Goal: Task Accomplishment & Management: Manage account settings

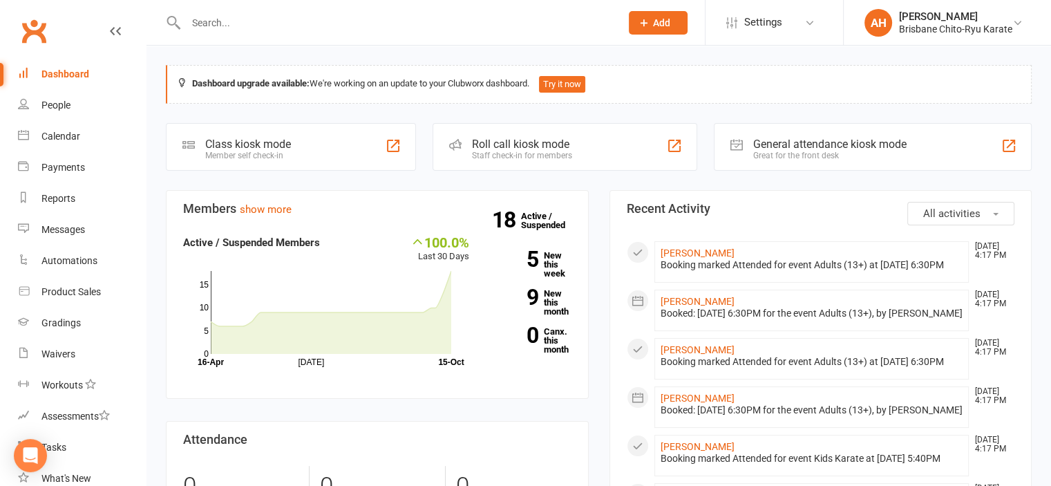
click at [279, 198] on section "Members show more 100.0% Last 30 Days Active / Suspended Members [DATE] Month […" at bounding box center [377, 294] width 423 height 209
click at [279, 208] on link "show more" at bounding box center [266, 209] width 52 height 12
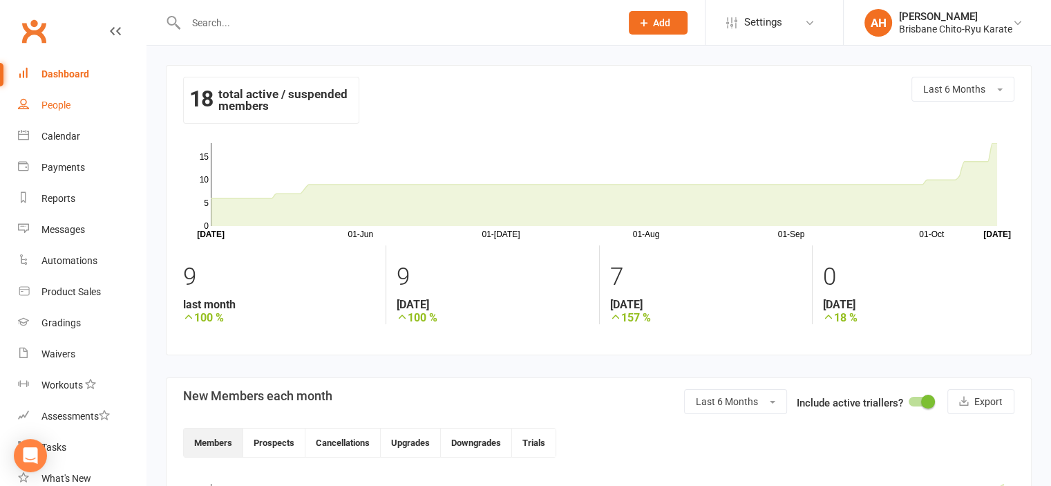
click at [59, 104] on div "People" at bounding box center [55, 105] width 29 height 11
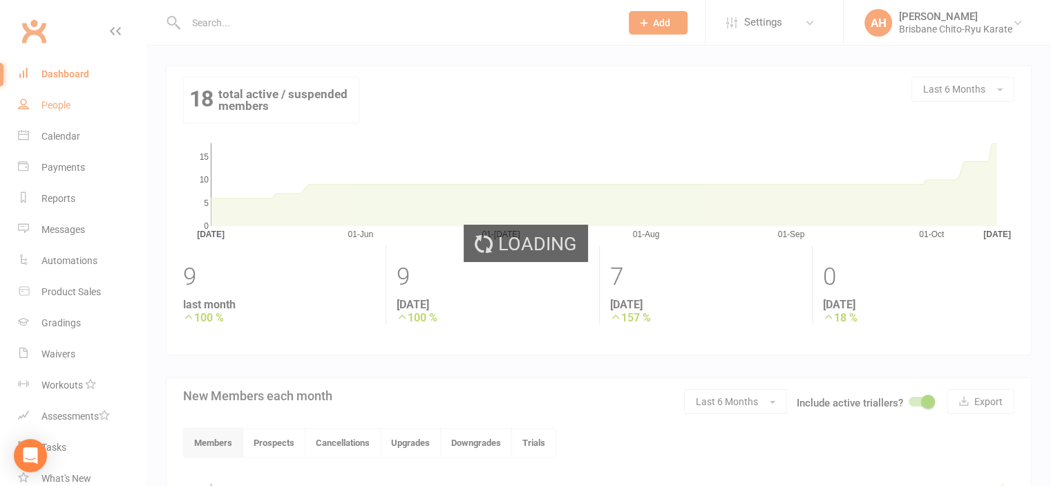
select select "50"
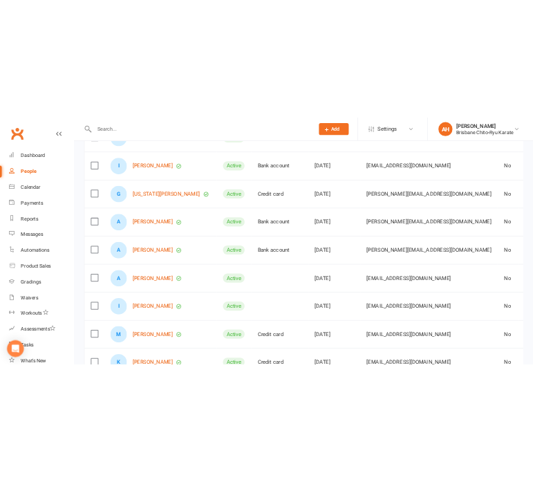
scroll to position [706, 0]
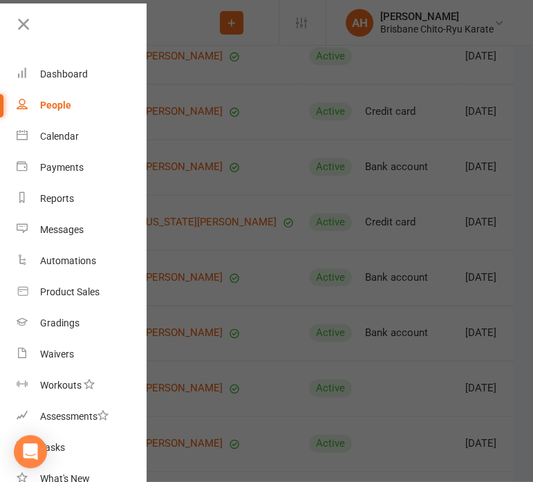
click at [10, 18] on div at bounding box center [73, 29] width 146 height 31
click at [27, 25] on icon at bounding box center [23, 24] width 19 height 19
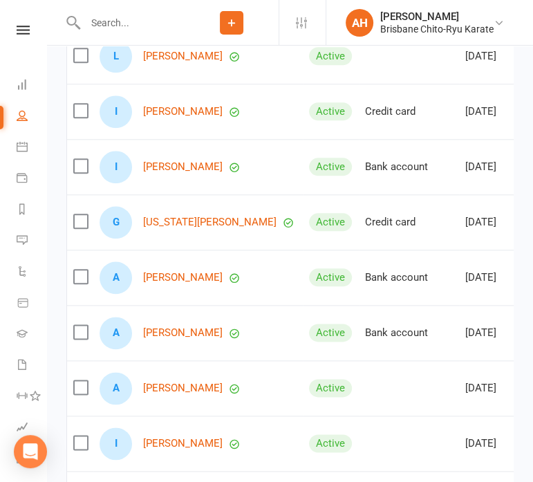
click at [196, 128] on div "I [PERSON_NAME]" at bounding box center [198, 111] width 197 height 32
click at [191, 118] on link "[PERSON_NAME]" at bounding box center [182, 112] width 79 height 12
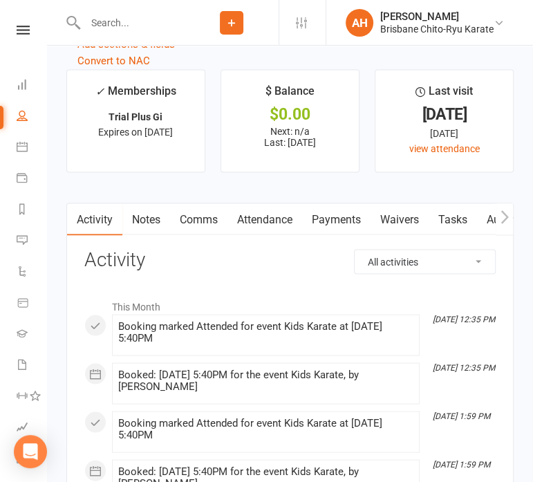
scroll to position [1354, 0]
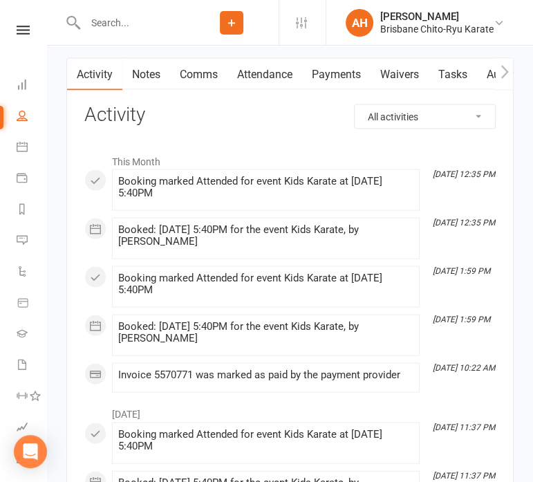
click at [328, 71] on link "Payments" at bounding box center [336, 75] width 68 height 32
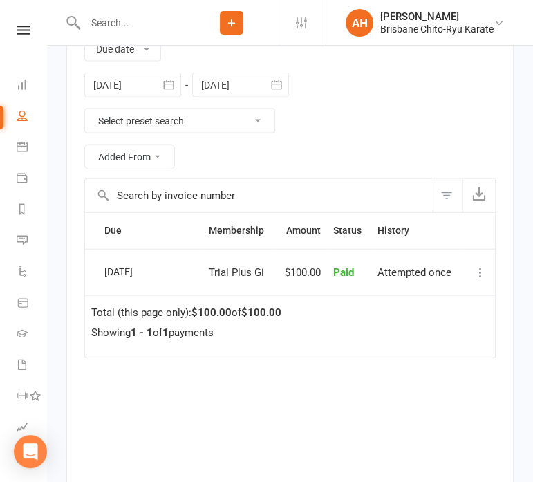
scroll to position [1499, 0]
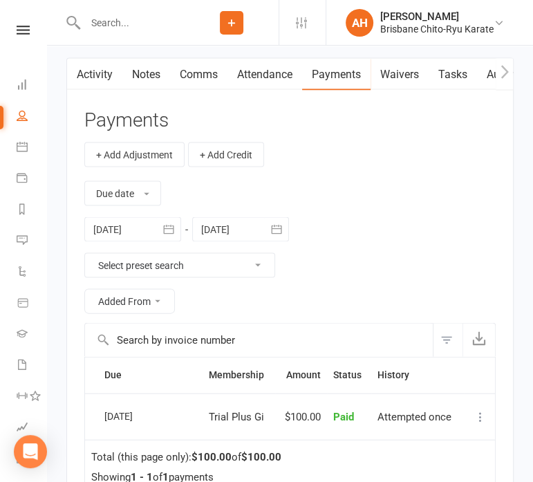
select select "50"
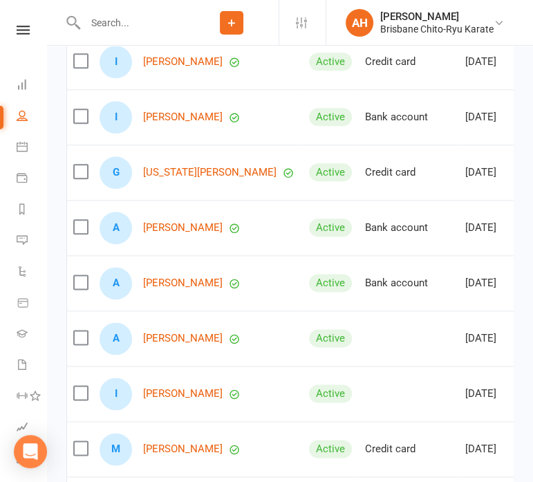
scroll to position [755, 0]
click at [174, 120] on link "[PERSON_NAME]" at bounding box center [182, 118] width 79 height 12
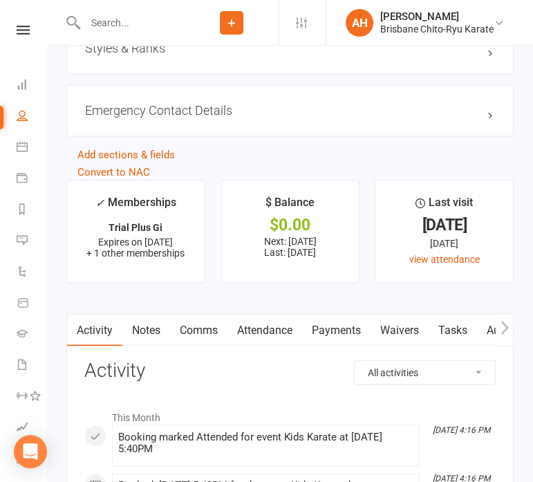
scroll to position [1171, 0]
click at [342, 328] on link "Payments" at bounding box center [336, 329] width 68 height 32
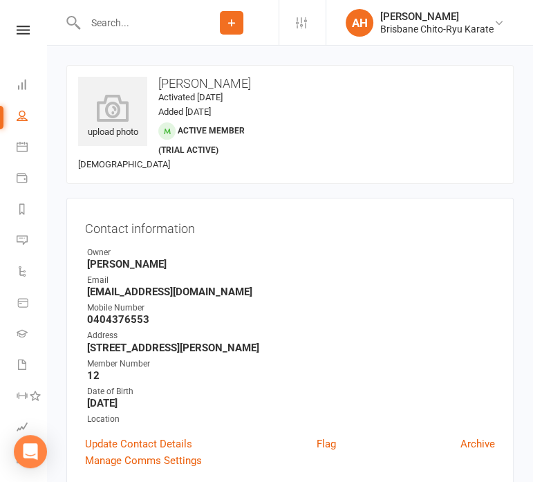
scroll to position [1171, 0]
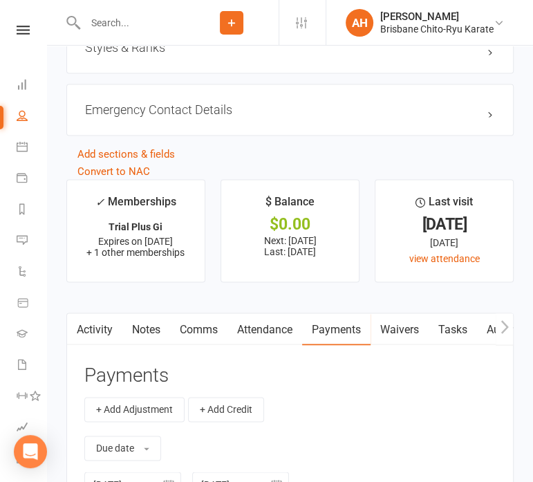
select select "50"
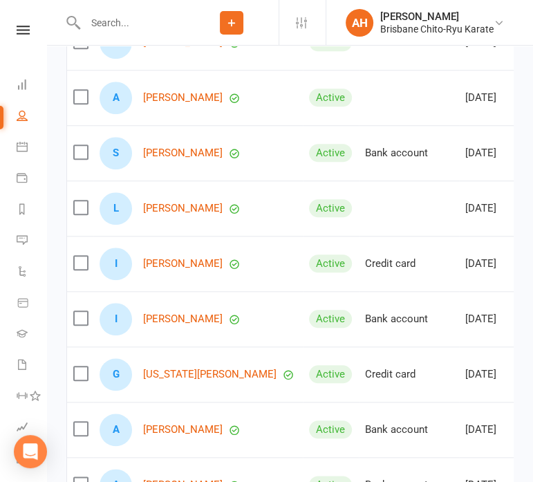
scroll to position [554, 0]
drag, startPoint x: 188, startPoint y: 365, endPoint x: 222, endPoint y: 402, distance: 49.9
click at [222, 401] on td "G [US_STATE][PERSON_NAME]" at bounding box center [197, 373] width 209 height 55
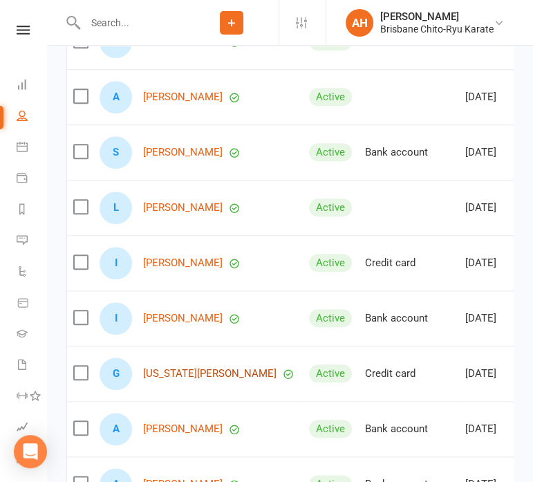
click at [180, 380] on link "[US_STATE][PERSON_NAME]" at bounding box center [209, 374] width 133 height 12
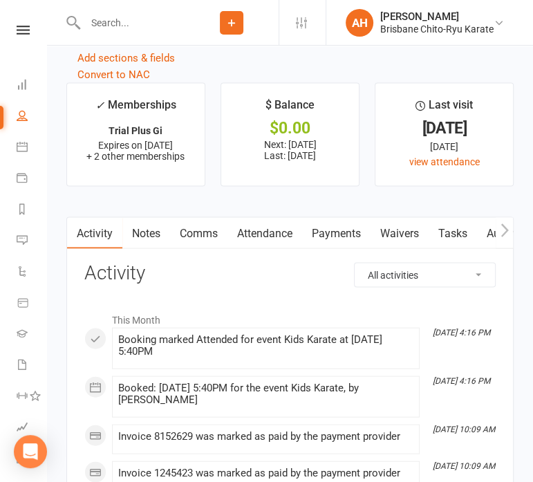
scroll to position [1334, 0]
click at [323, 240] on link "Payments" at bounding box center [336, 233] width 68 height 32
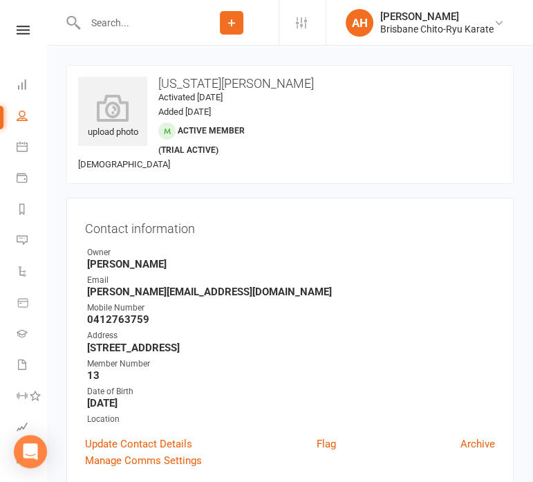
scroll to position [1334, 0]
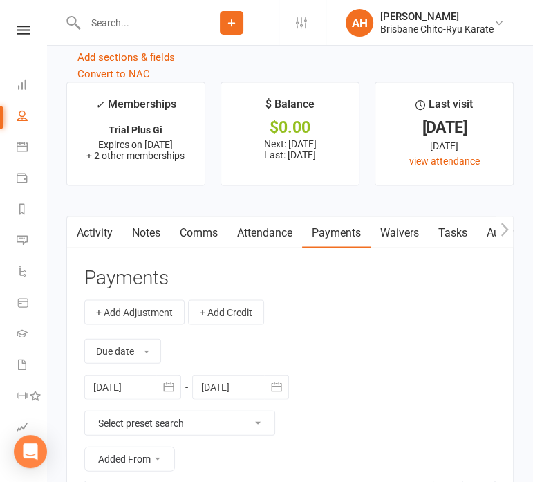
select select "50"
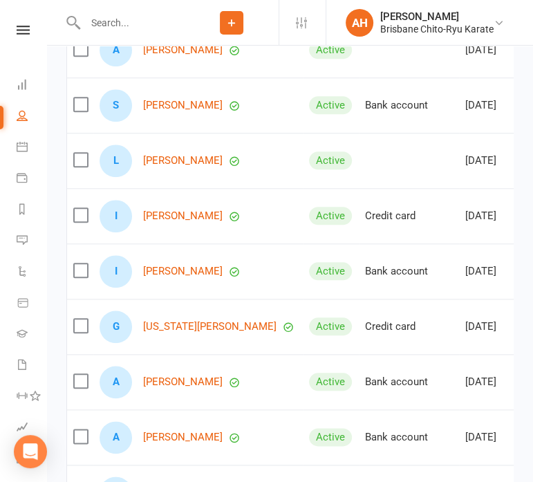
scroll to position [646, 0]
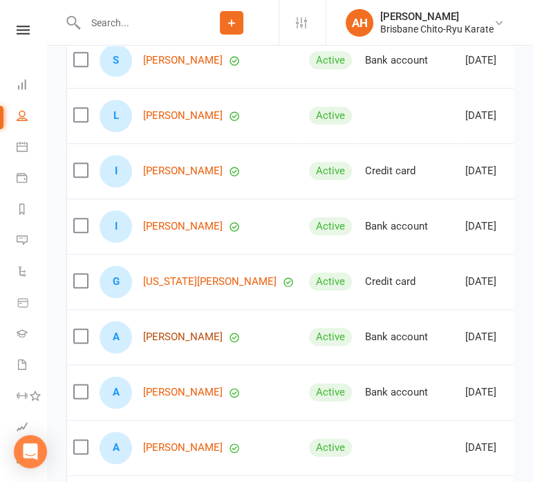
click at [187, 341] on link "[PERSON_NAME]" at bounding box center [182, 337] width 79 height 12
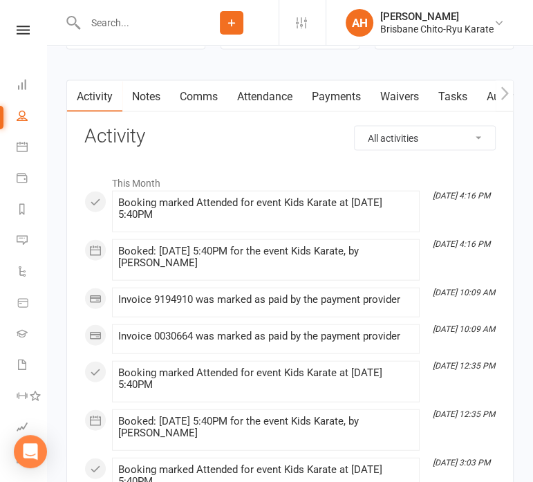
scroll to position [1342, 0]
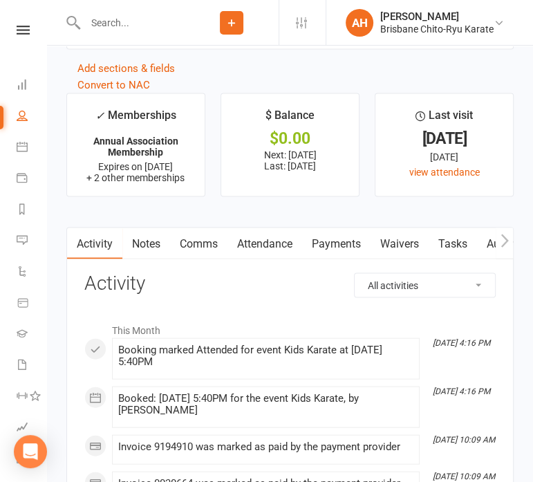
click at [344, 255] on link "Payments" at bounding box center [336, 244] width 68 height 32
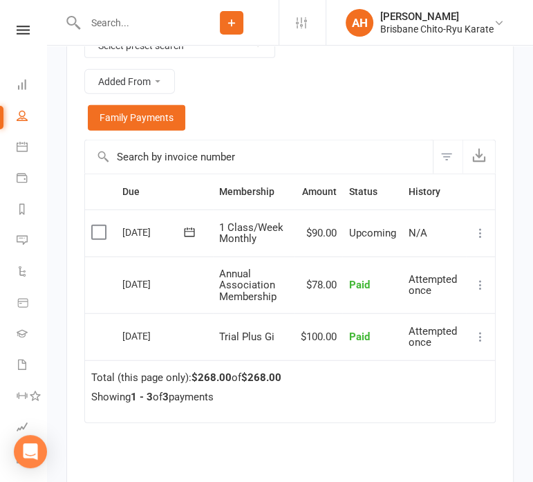
scroll to position [1732, 0]
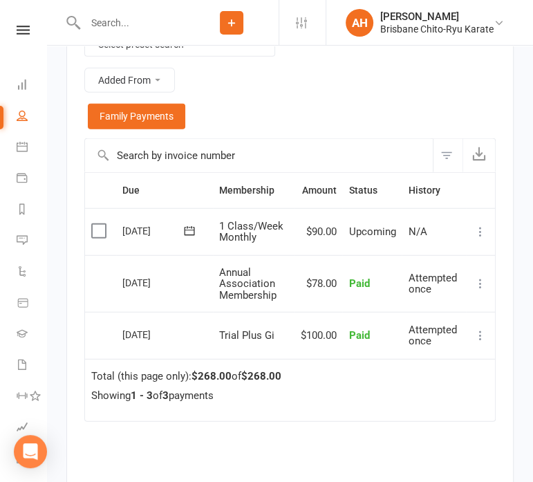
scroll to position [1342, 0]
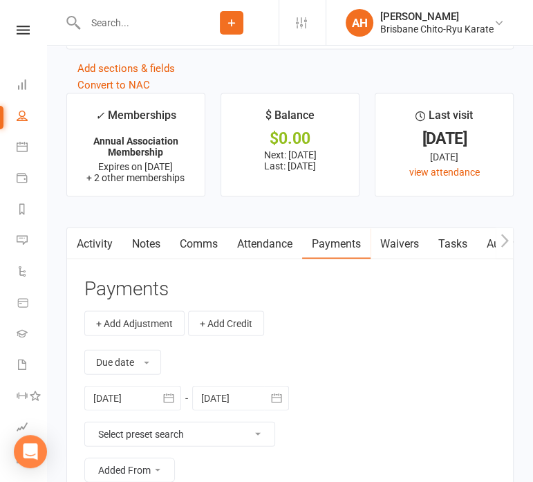
select select "50"
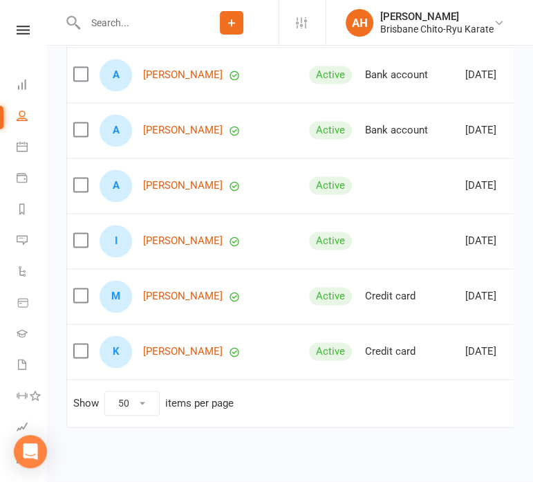
scroll to position [910, 0]
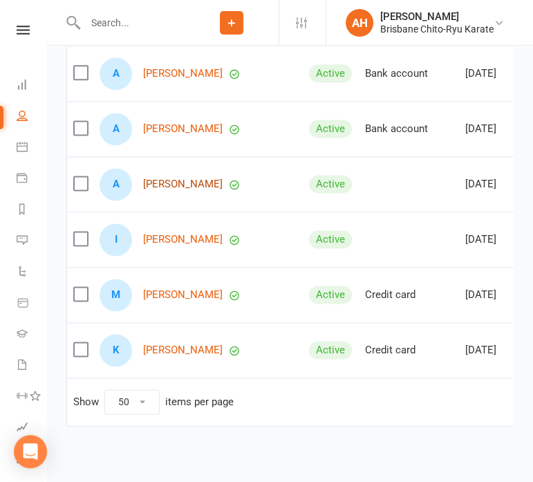
click at [185, 190] on link "[PERSON_NAME]" at bounding box center [182, 184] width 79 height 12
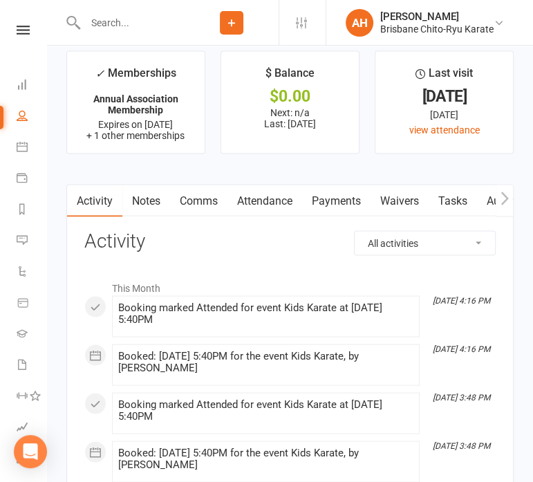
scroll to position [1296, 0]
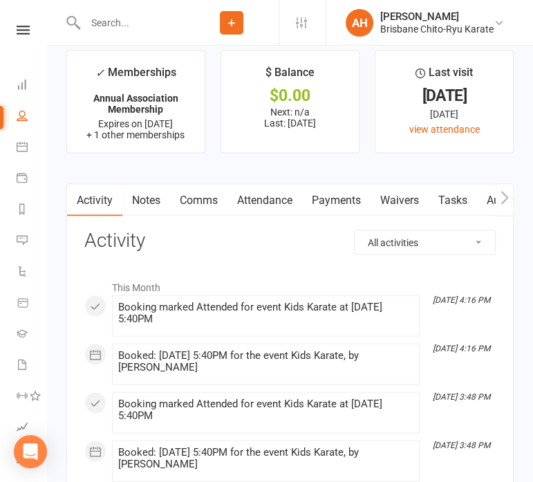
click at [328, 208] on link "Payments" at bounding box center [336, 200] width 68 height 32
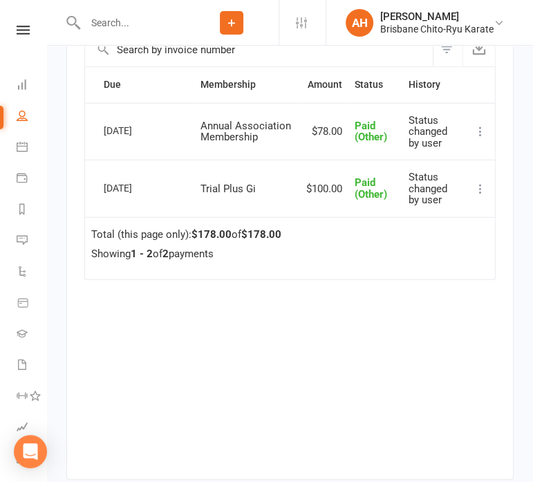
scroll to position [1707, 0]
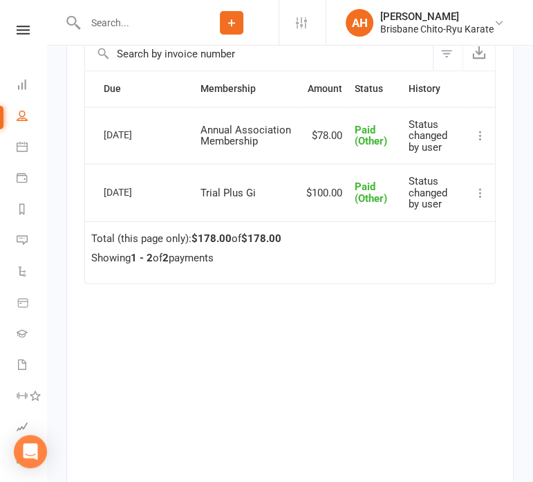
scroll to position [1296, 0]
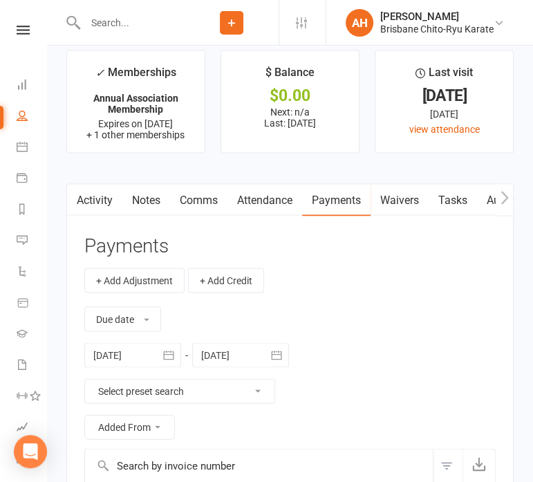
select select "50"
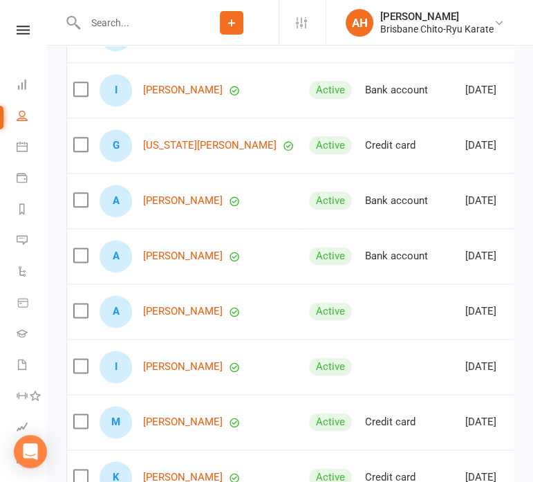
scroll to position [944, 0]
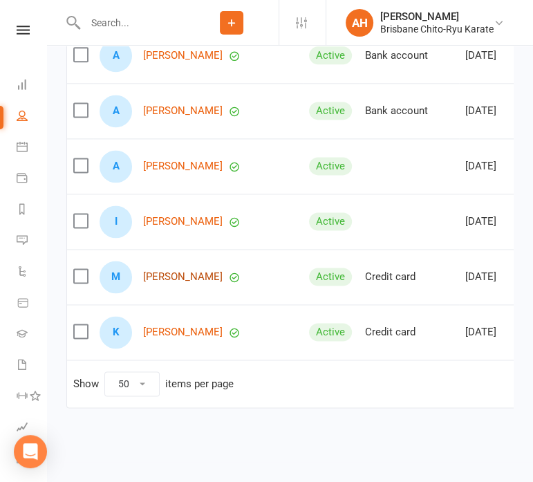
click at [182, 271] on link "[PERSON_NAME]" at bounding box center [182, 277] width 79 height 12
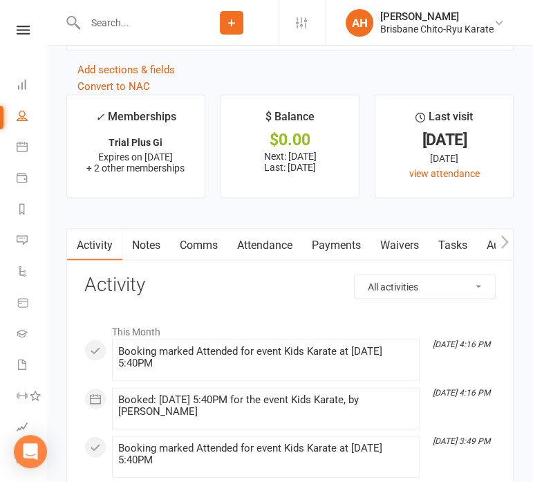
scroll to position [1347, 0]
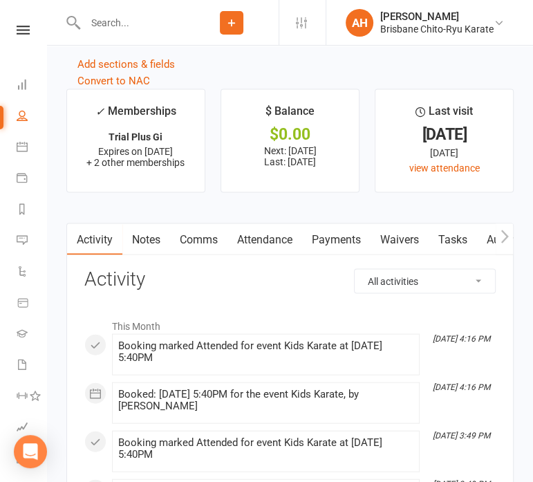
click at [340, 250] on link "Payments" at bounding box center [336, 240] width 68 height 32
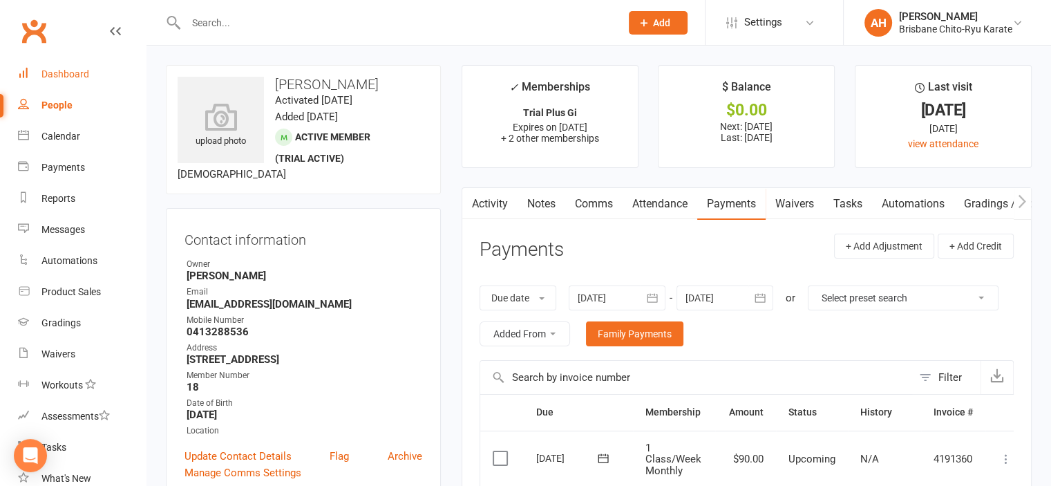
click at [63, 80] on link "Dashboard" at bounding box center [82, 74] width 128 height 31
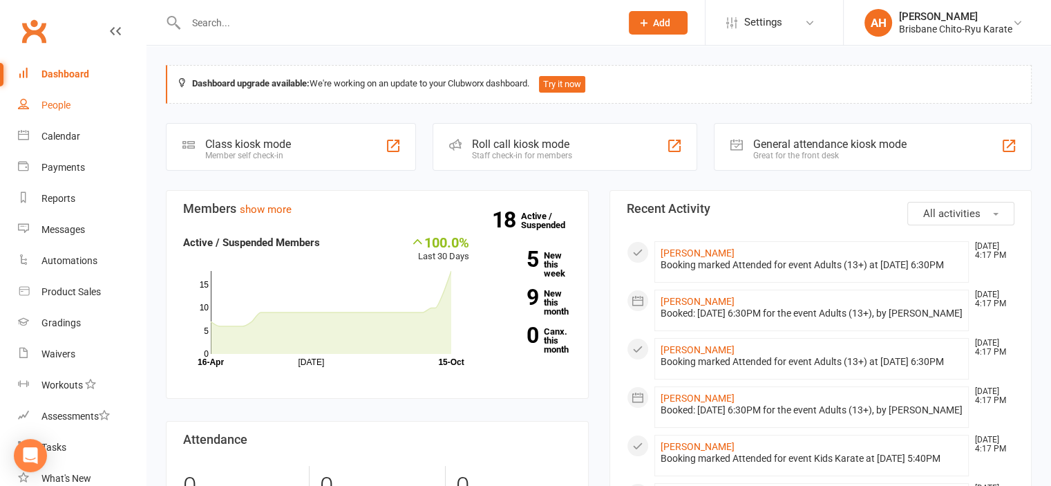
click at [52, 106] on div "People" at bounding box center [55, 105] width 29 height 11
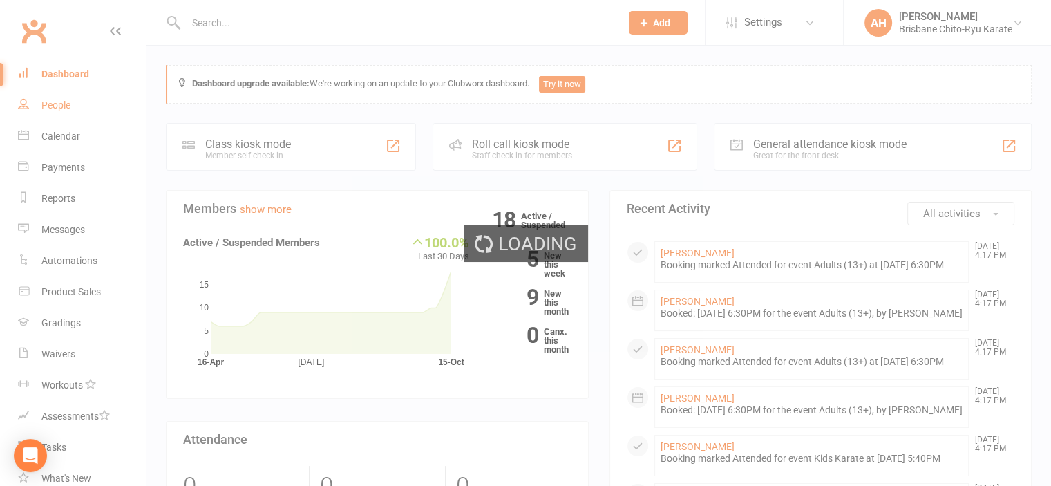
select select "50"
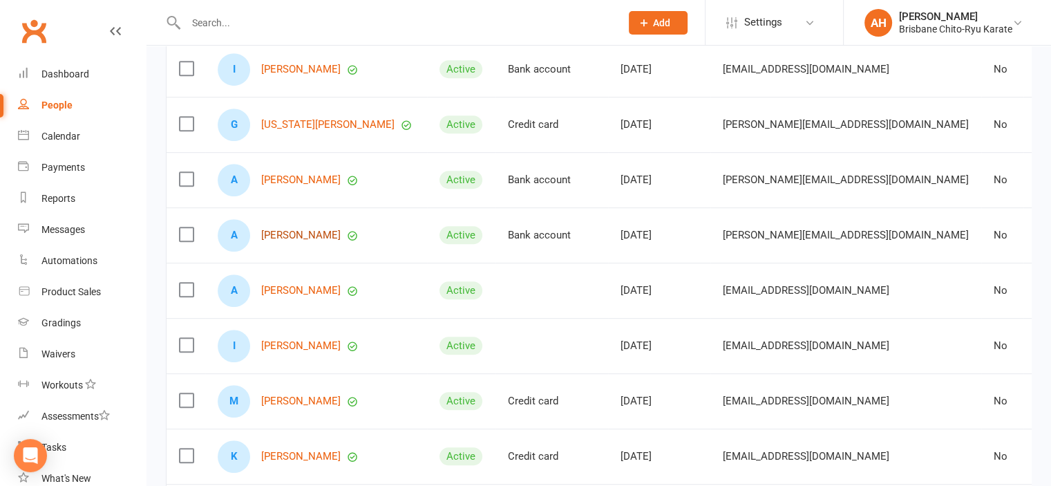
scroll to position [758, 0]
click at [303, 140] on div "G [US_STATE][PERSON_NAME]" at bounding box center [316, 125] width 197 height 32
click at [303, 131] on link "[US_STATE][PERSON_NAME]" at bounding box center [327, 126] width 133 height 12
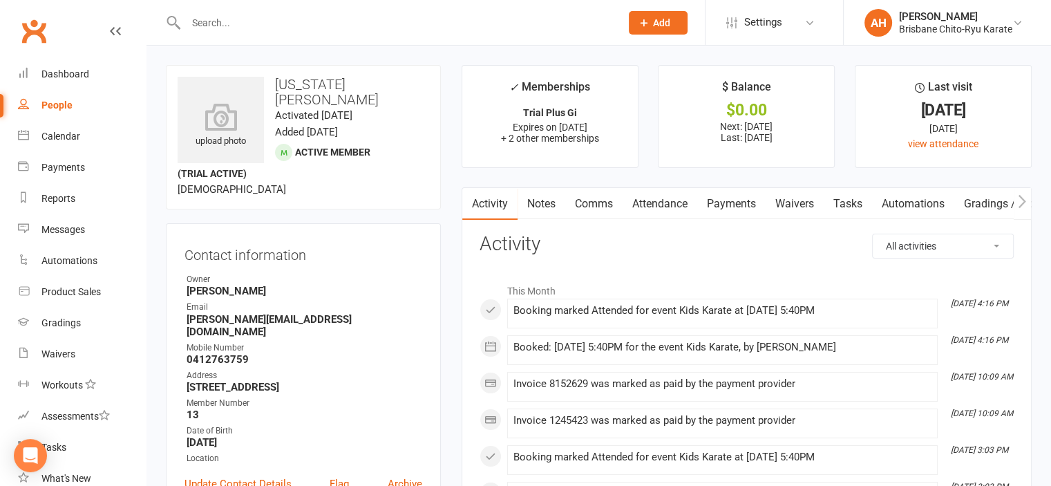
click at [671, 203] on link "Attendance" at bounding box center [660, 204] width 75 height 32
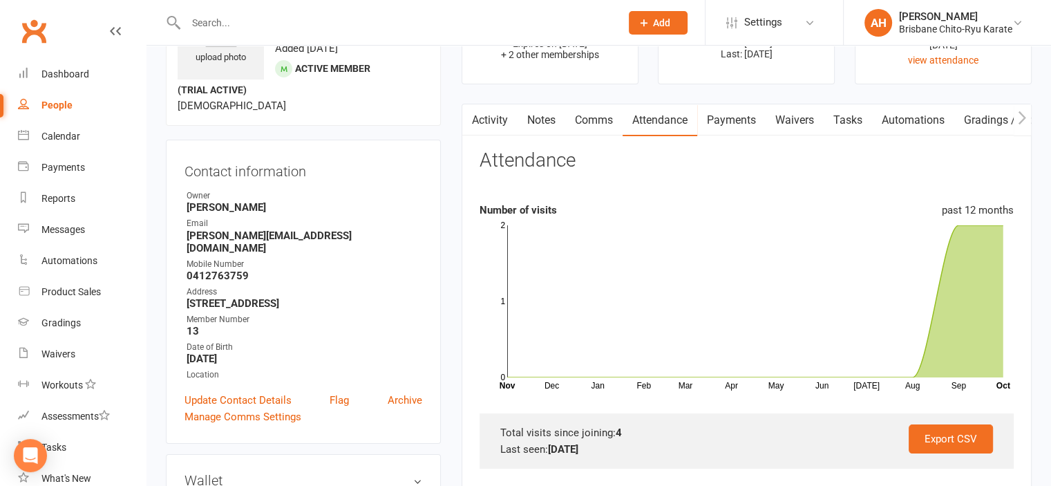
scroll to position [85, 0]
click at [61, 75] on div "Dashboard" at bounding box center [65, 73] width 48 height 11
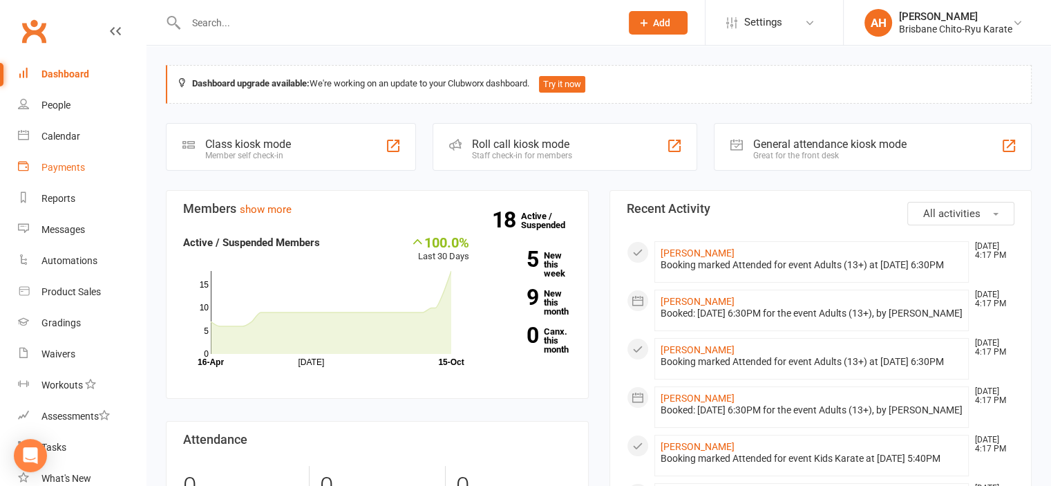
click at [97, 171] on link "Payments" at bounding box center [82, 167] width 128 height 31
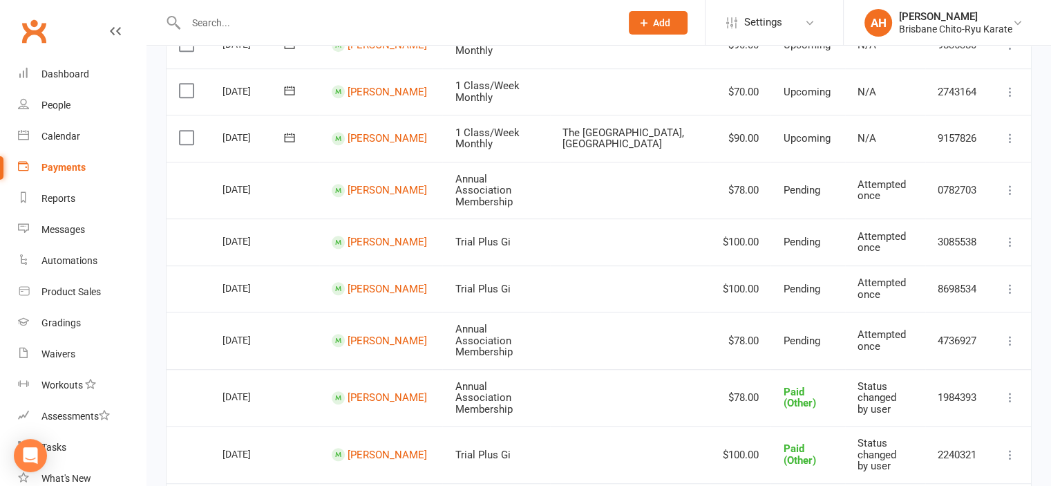
scroll to position [782, 0]
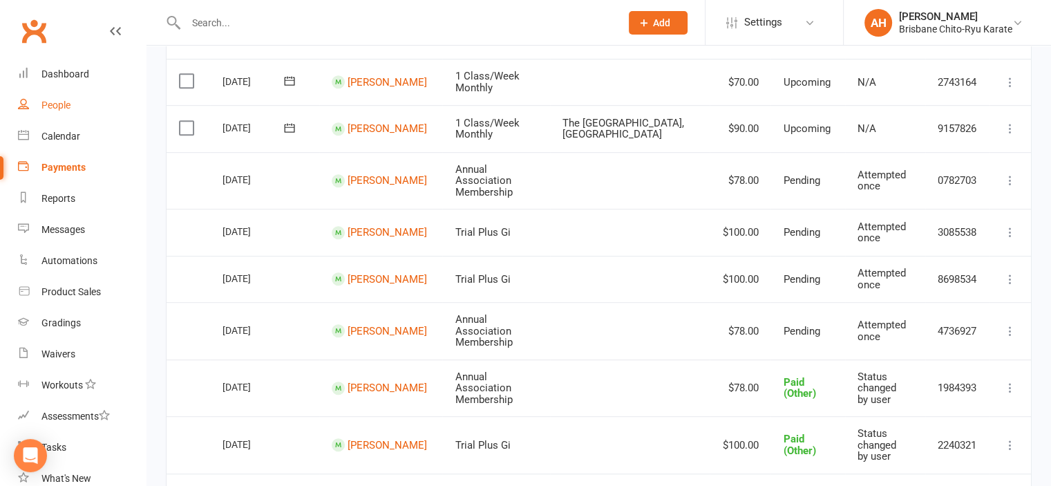
click at [54, 100] on div "People" at bounding box center [55, 105] width 29 height 11
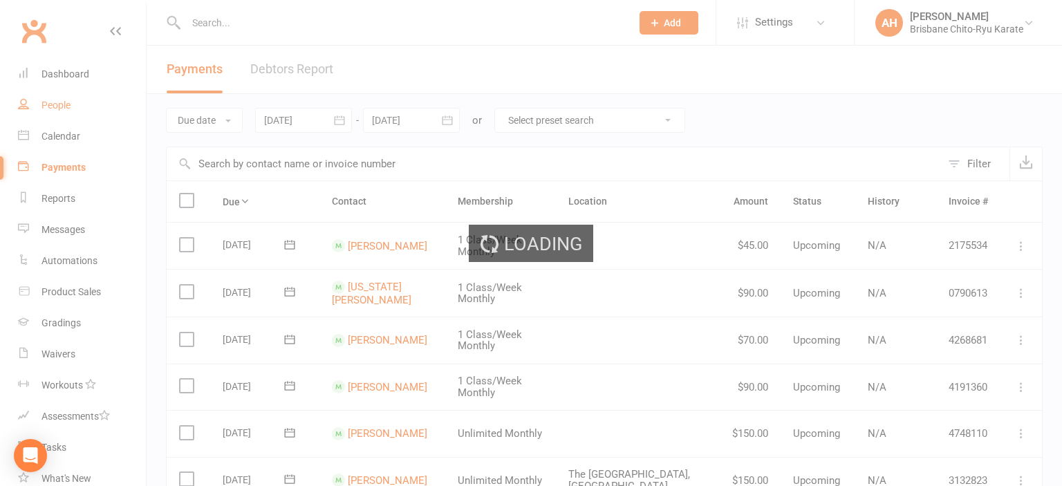
select select "50"
